Goal: Find specific page/section: Find specific page/section

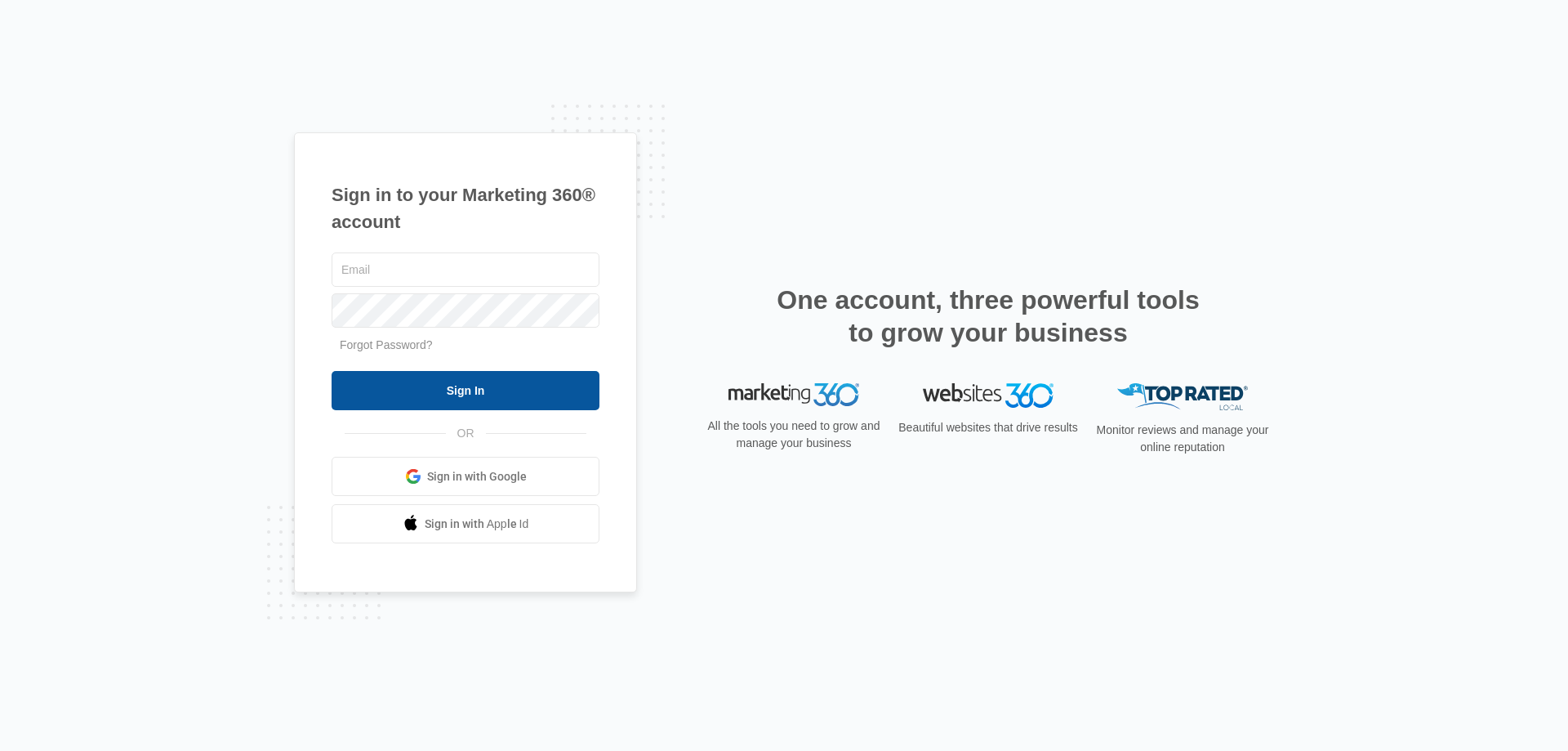
type input "[EMAIL_ADDRESS][DOMAIN_NAME]"
click at [441, 389] on input "Sign In" at bounding box center [465, 390] width 268 height 40
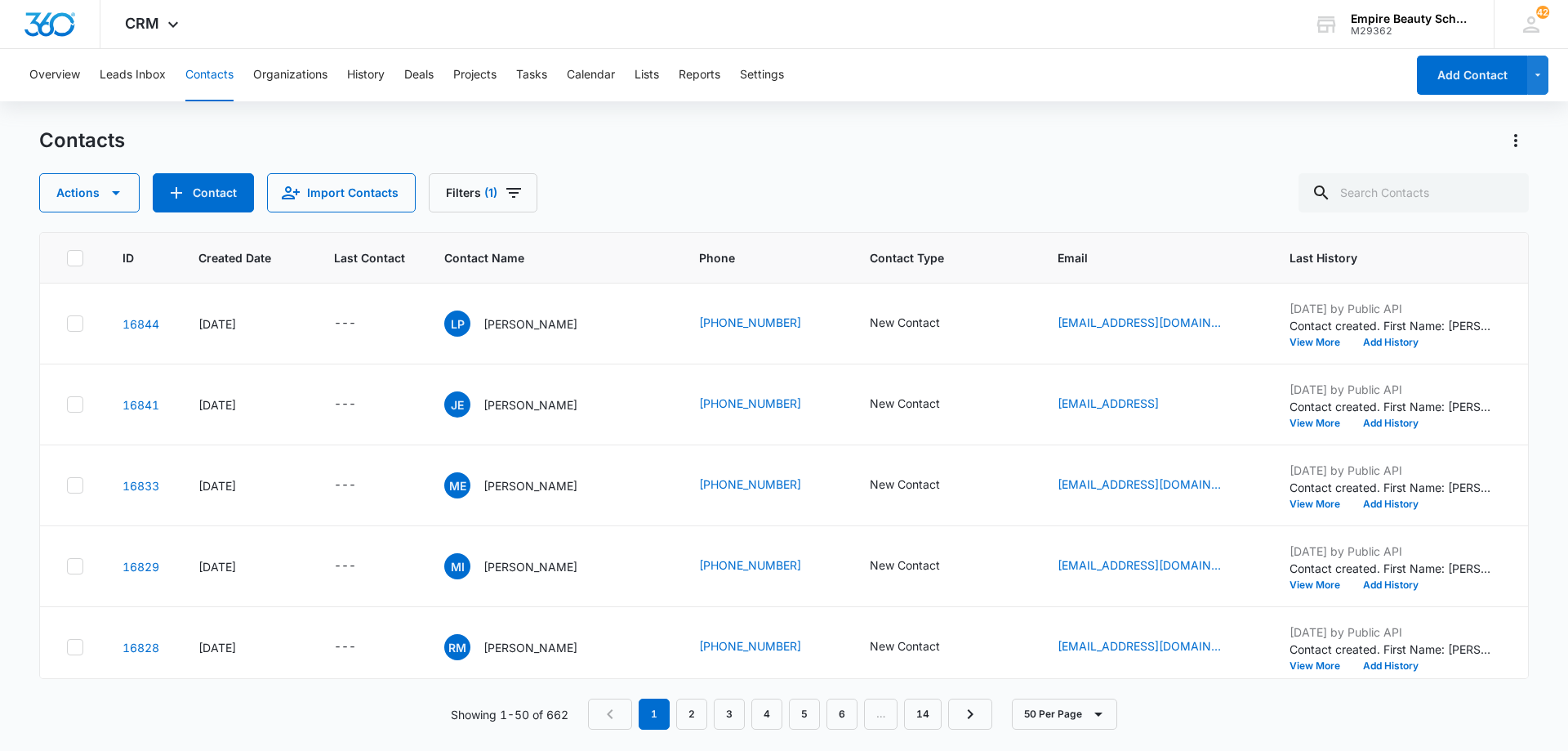
click at [710, 166] on div "Contacts Actions Contact Import Contacts Filters (1)" at bounding box center [784, 170] width 1490 height 85
click at [1411, 192] on input "text" at bounding box center [1413, 192] width 230 height 40
type input "raymond"
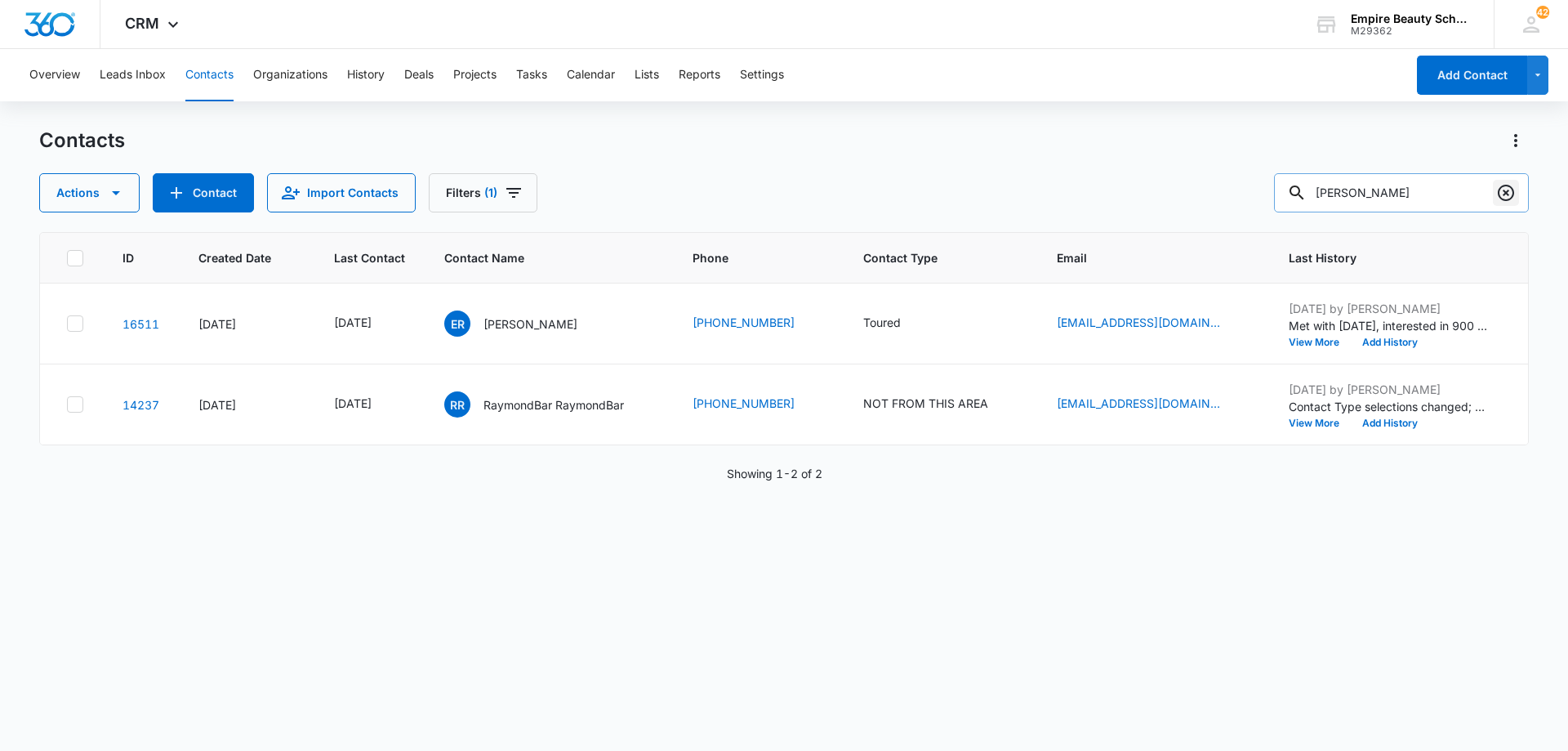
click at [1507, 188] on icon "Clear" at bounding box center [1506, 192] width 19 height 19
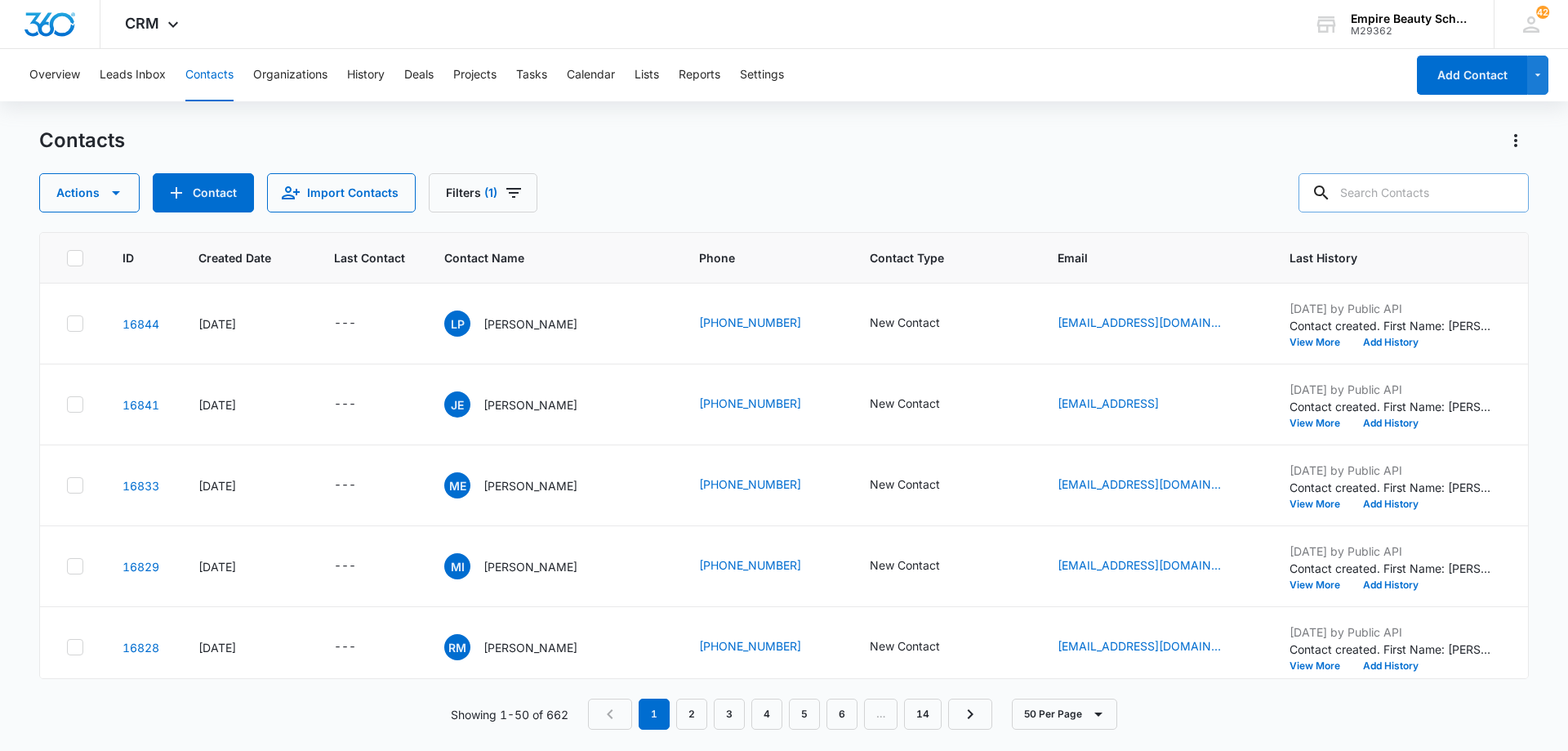
click at [731, 169] on div "Contacts Actions Contact Import Contacts Filters (1)" at bounding box center [784, 170] width 1490 height 85
click at [715, 163] on div "Contacts Actions Contact Import Contacts Filters (1)" at bounding box center [784, 170] width 1490 height 85
click at [624, 156] on div "Contacts Actions Contact Import Contacts Filters (1)" at bounding box center [784, 170] width 1490 height 85
